Goal: Transaction & Acquisition: Obtain resource

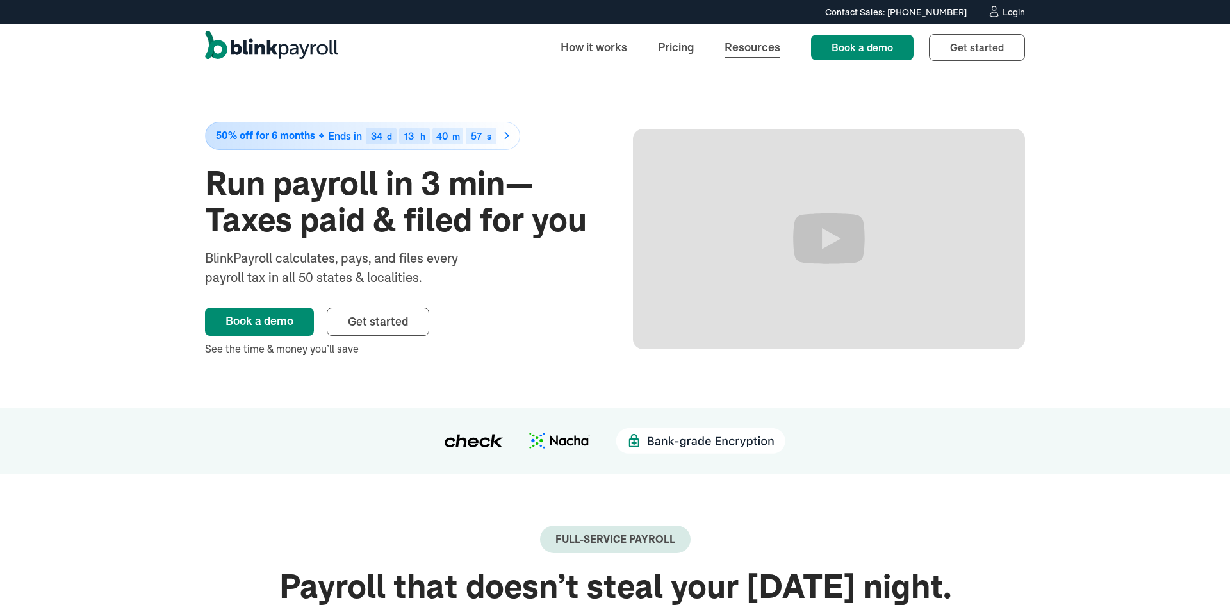
click at [758, 51] on link "Resources" at bounding box center [752, 47] width 76 height 28
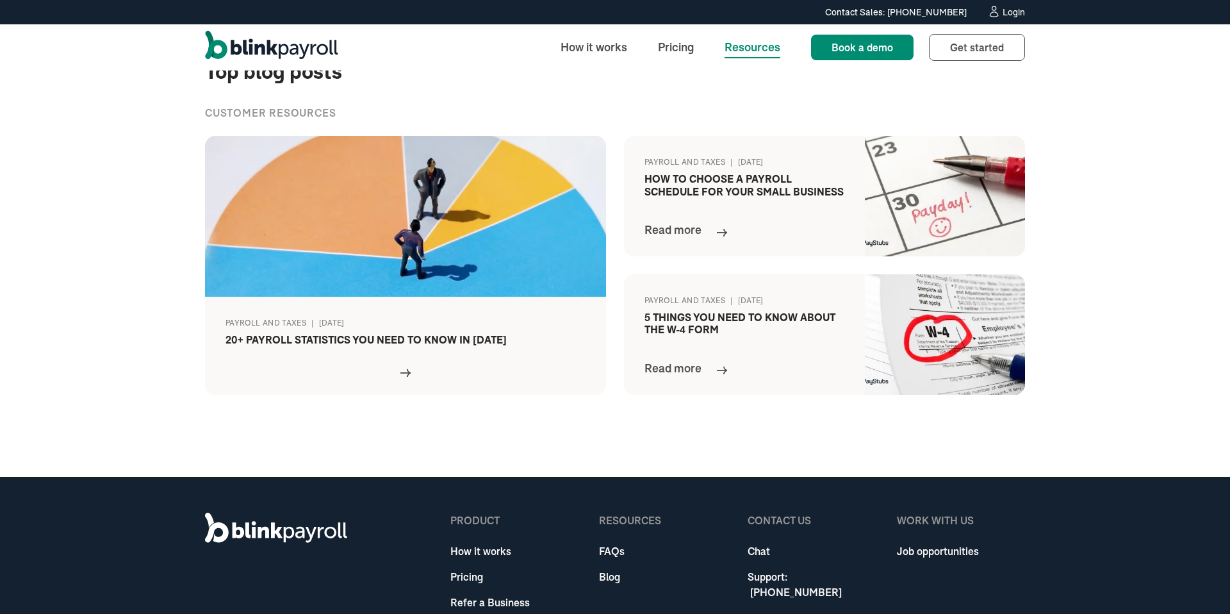
scroll to position [569, 0]
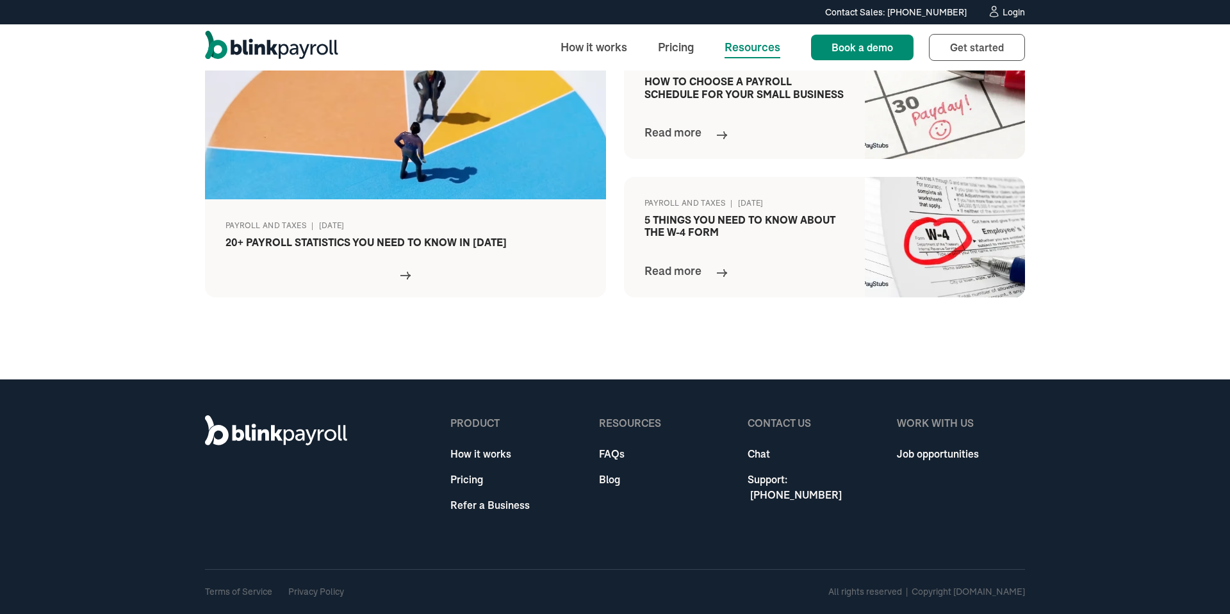
click at [485, 507] on link "Refer a Business" at bounding box center [489, 504] width 79 height 15
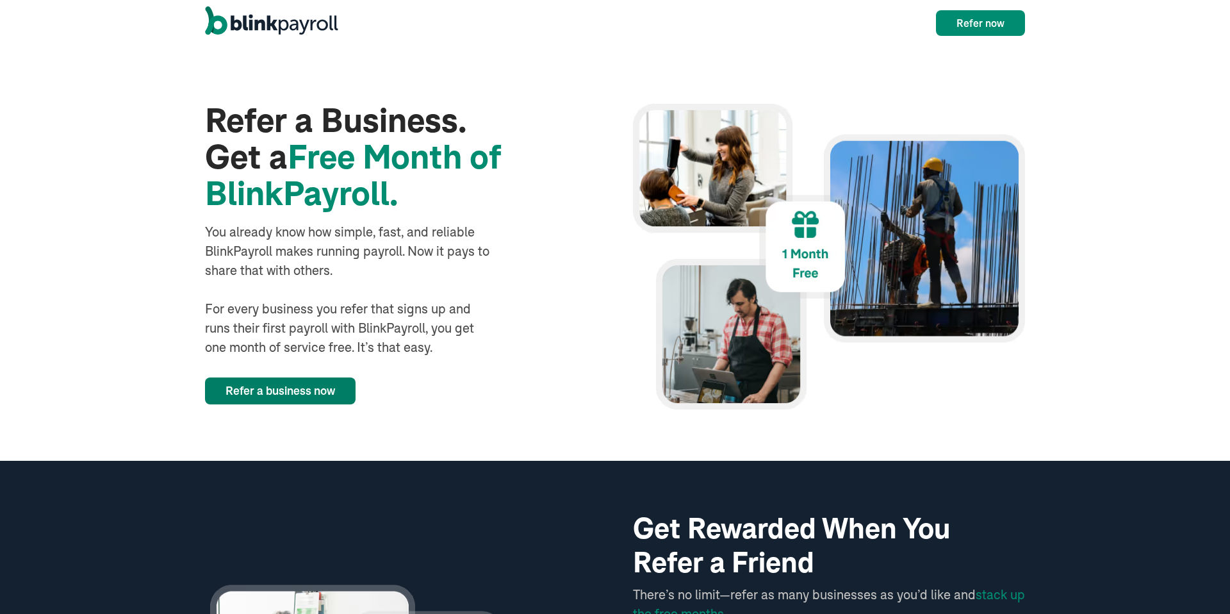
click at [322, 380] on link "Refer a business now" at bounding box center [280, 390] width 151 height 27
